Goal: Find specific page/section: Find specific page/section

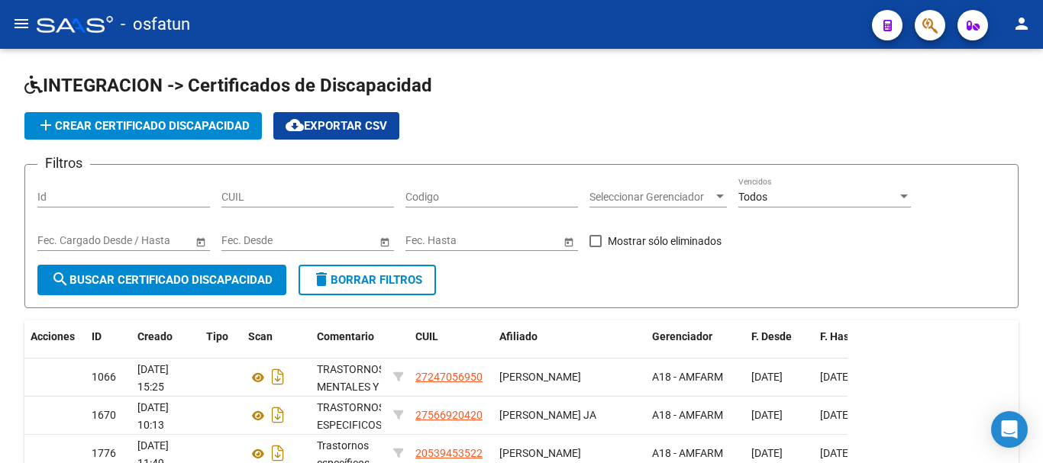
click at [24, 13] on button "menu" at bounding box center [21, 24] width 31 height 31
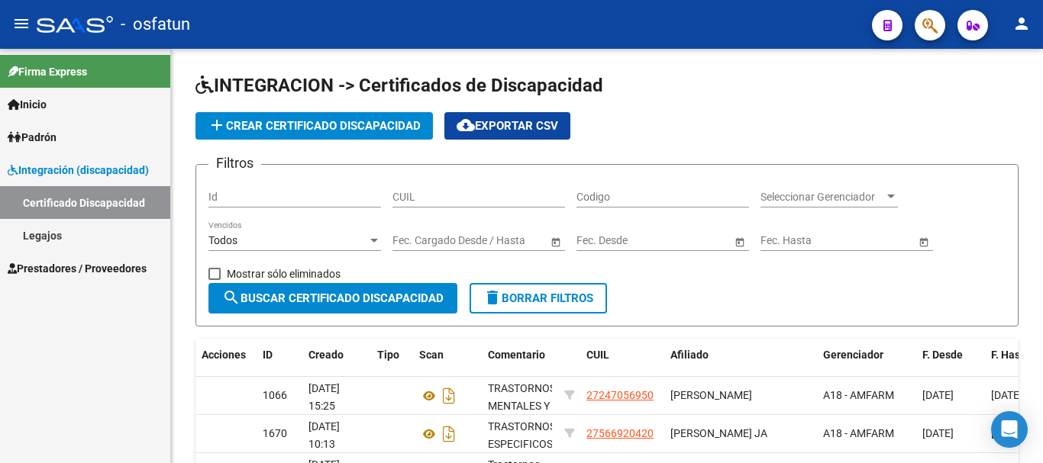
click at [87, 228] on link "Legajos" at bounding box center [85, 235] width 170 height 33
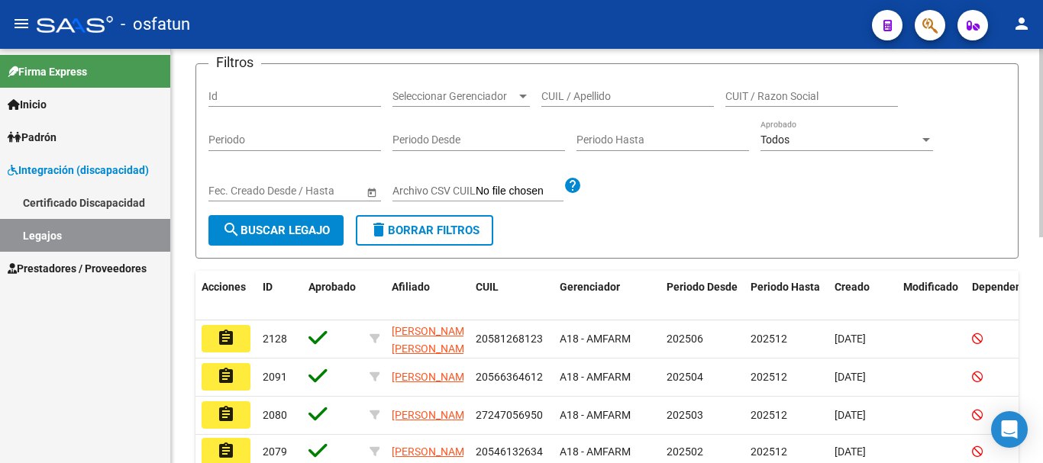
scroll to position [153, 0]
click at [97, 271] on span "Prestadores / Proveedores" at bounding box center [77, 268] width 139 height 17
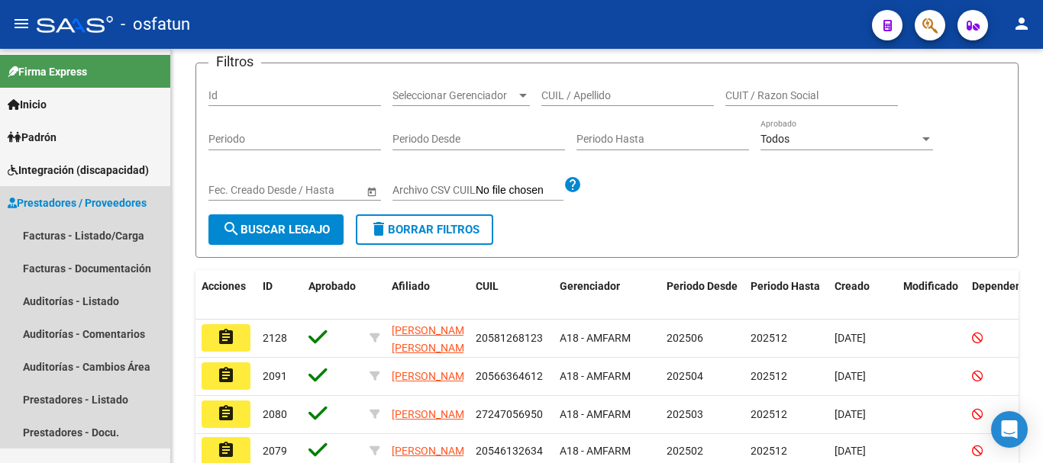
click at [124, 204] on span "Prestadores / Proveedores" at bounding box center [77, 203] width 139 height 17
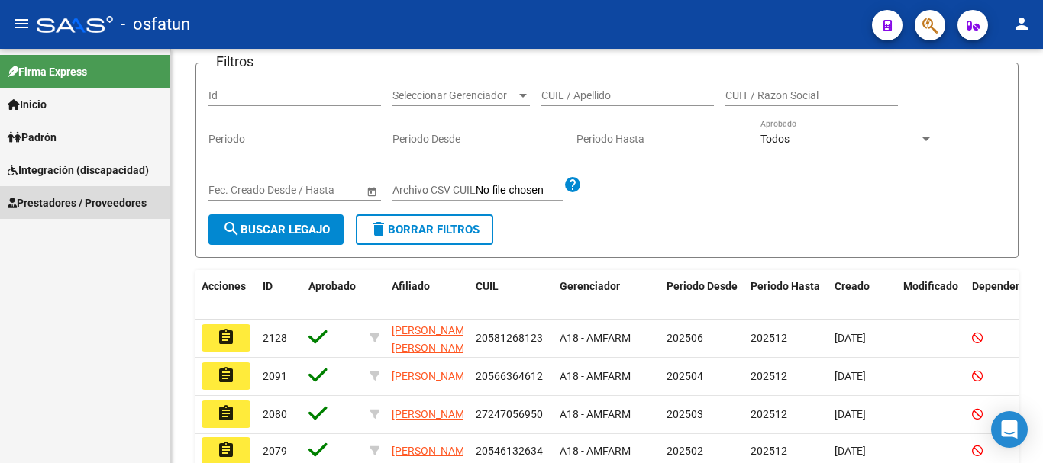
click at [124, 197] on span "Prestadores / Proveedores" at bounding box center [77, 203] width 139 height 17
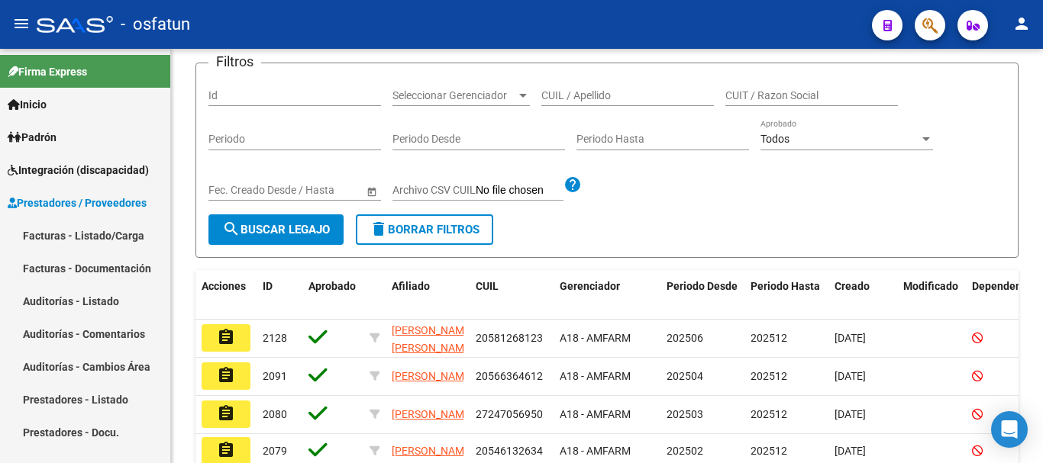
click at [122, 230] on link "Facturas - Listado/Carga" at bounding box center [85, 235] width 170 height 33
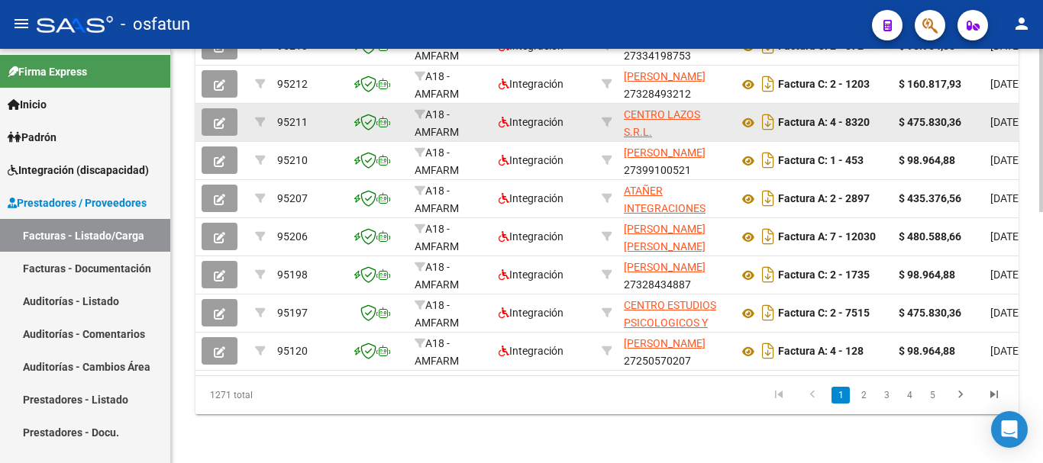
scroll to position [637, 0]
